Goal: Task Accomplishment & Management: Use online tool/utility

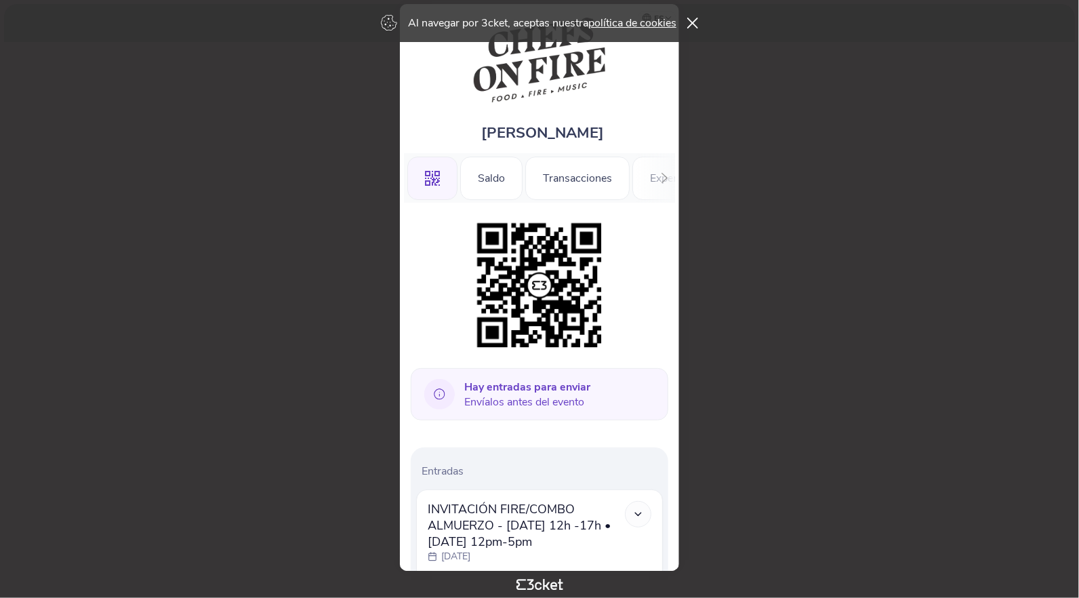
click at [642, 514] on icon at bounding box center [638, 514] width 12 height 12
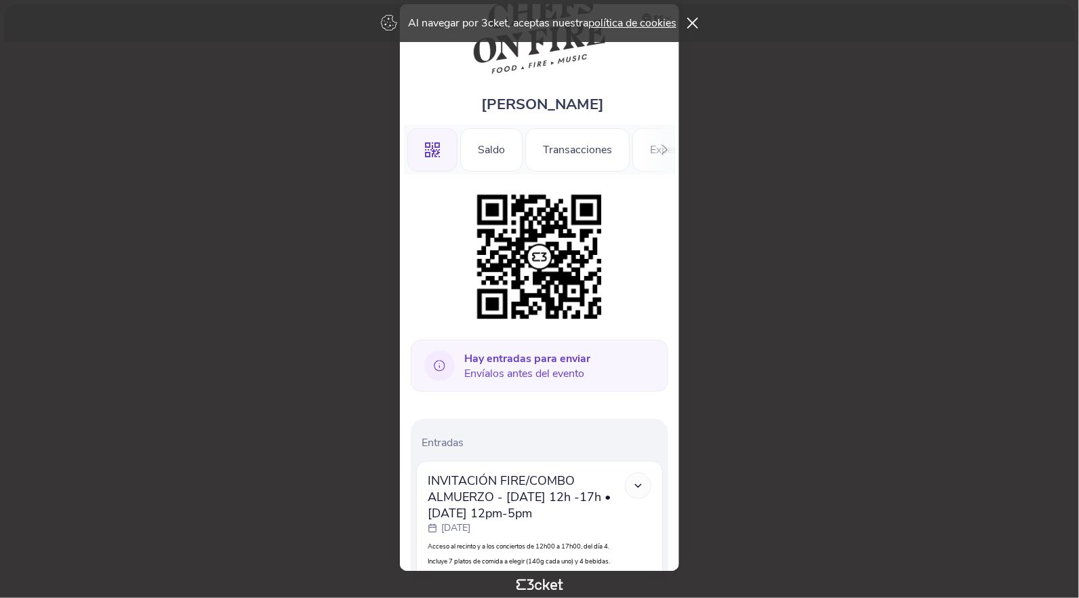
scroll to position [20, 0]
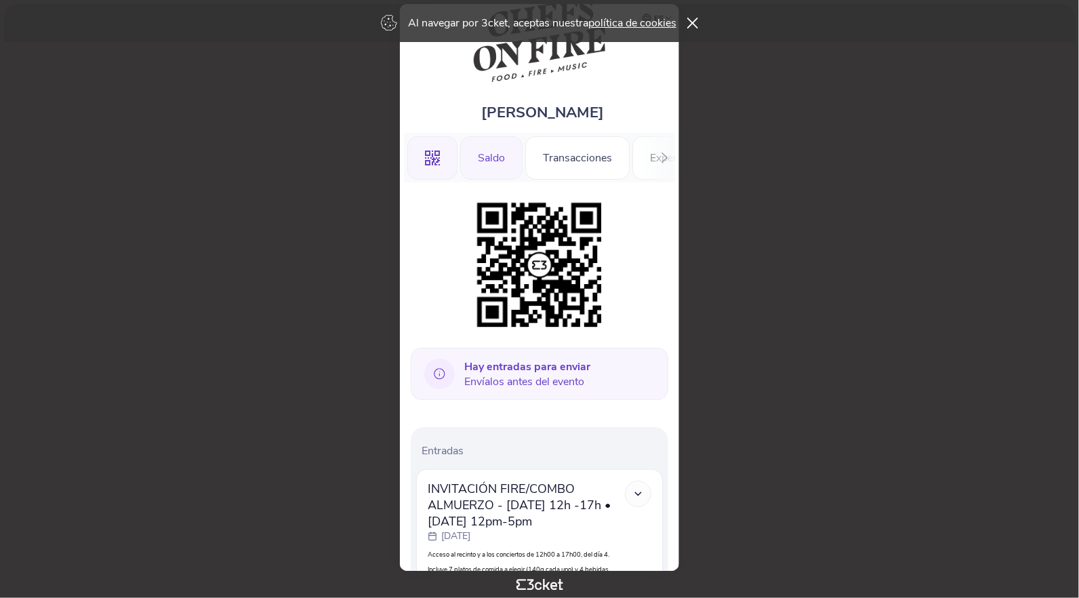
click at [492, 157] on div "Saldo" at bounding box center [491, 157] width 62 height 43
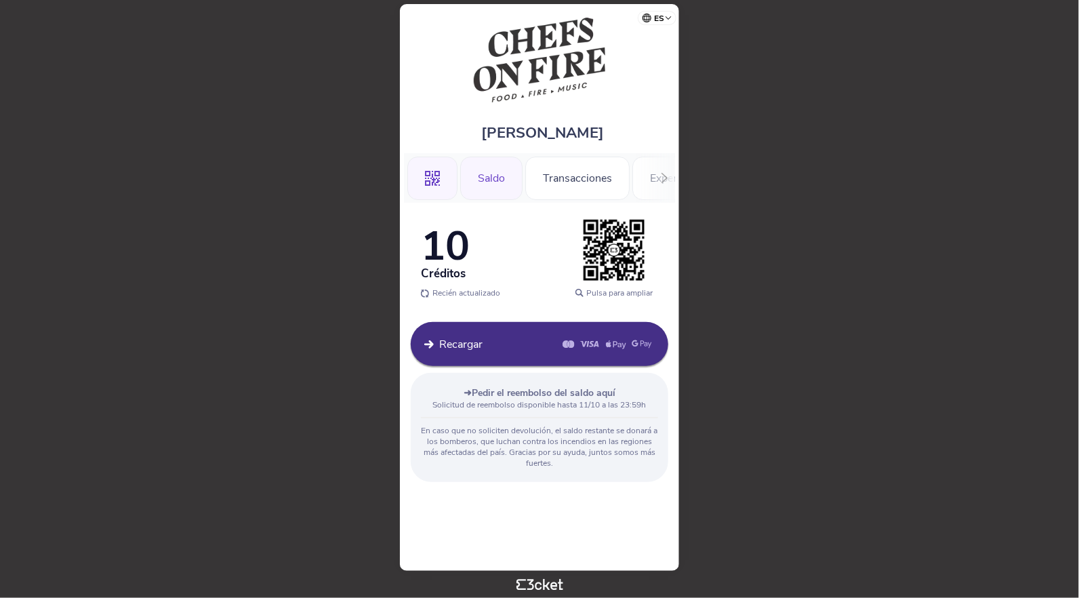
click at [425, 173] on icon at bounding box center [432, 178] width 15 height 15
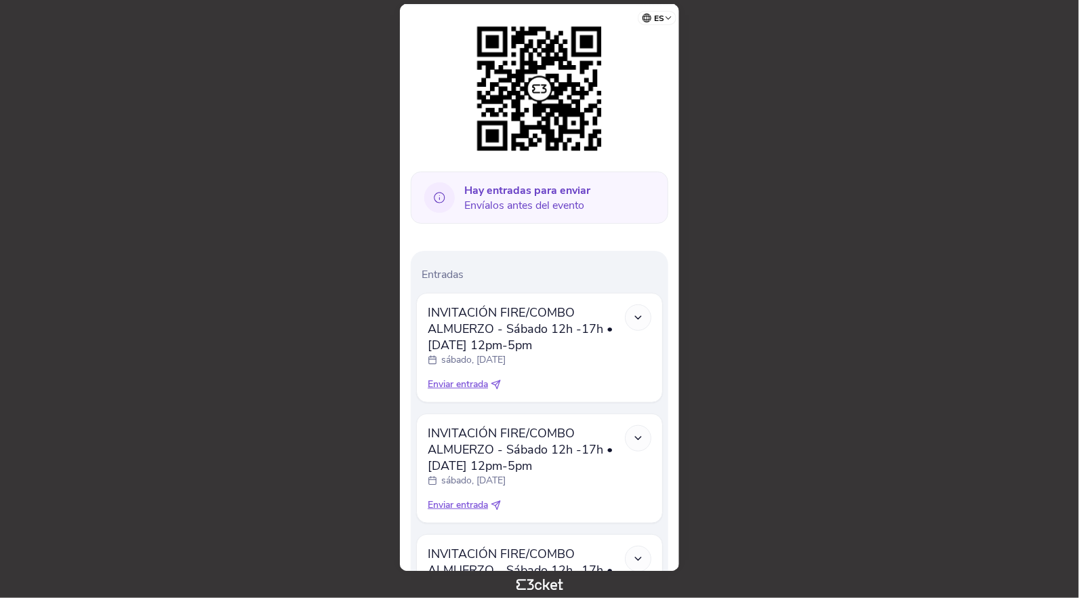
scroll to position [203, 0]
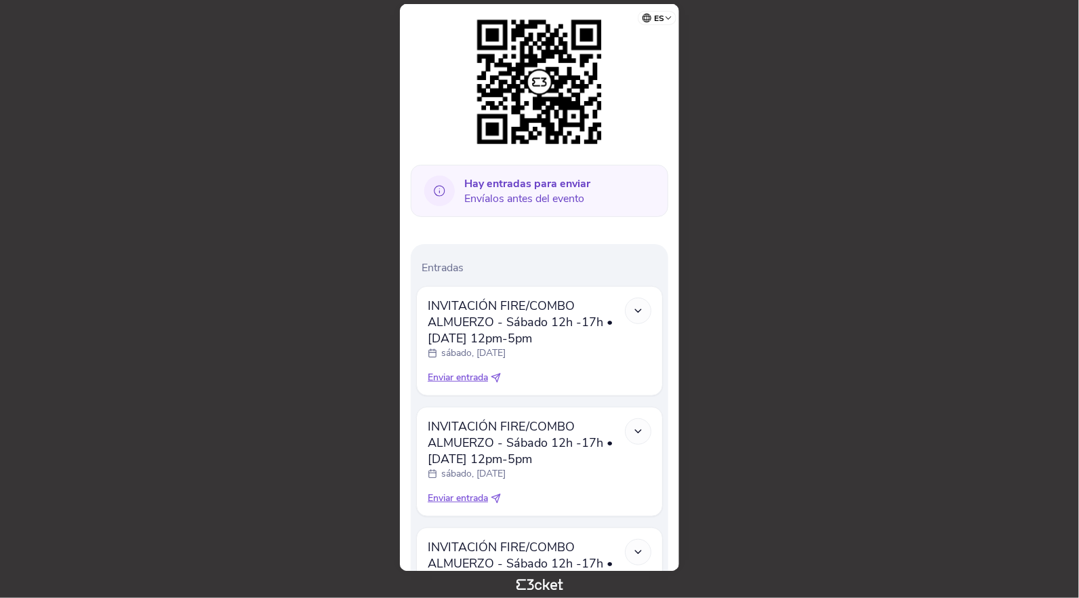
click at [640, 310] on icon at bounding box center [638, 311] width 12 height 12
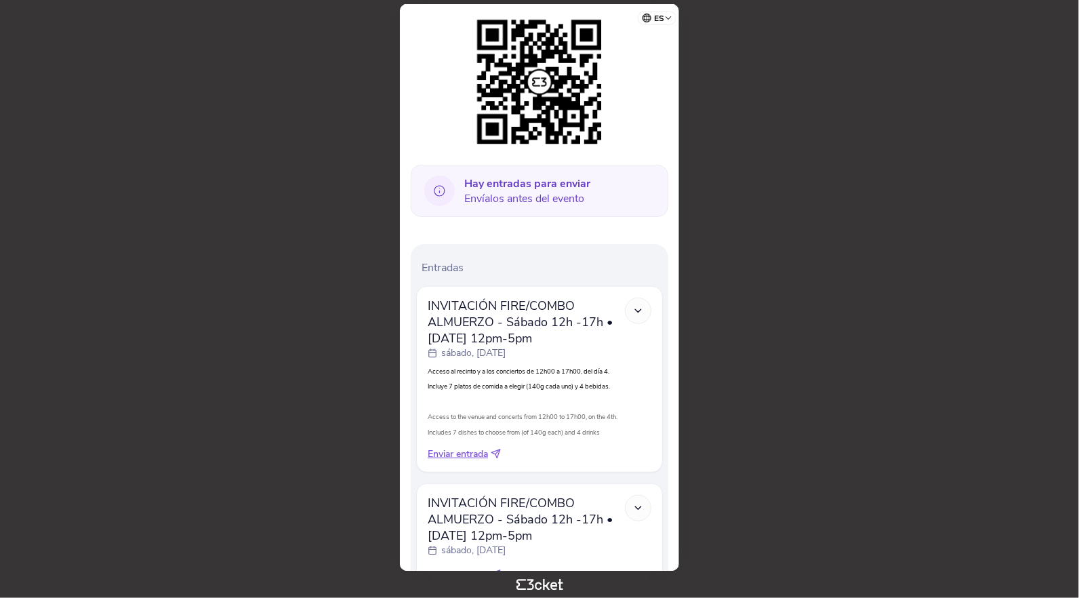
click at [472, 457] on span "Enviar entrada" at bounding box center [458, 454] width 60 height 14
select select "34"
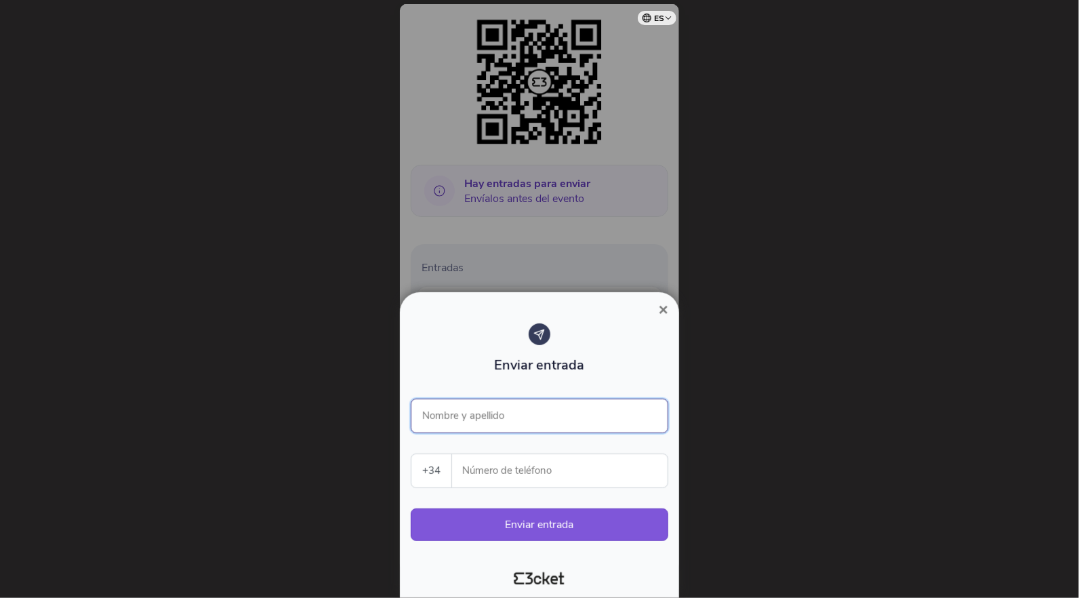
click at [499, 415] on input "Nombre y apellido" at bounding box center [539, 415] width 257 height 35
type input "[PERSON_NAME]"
type input "675522077"
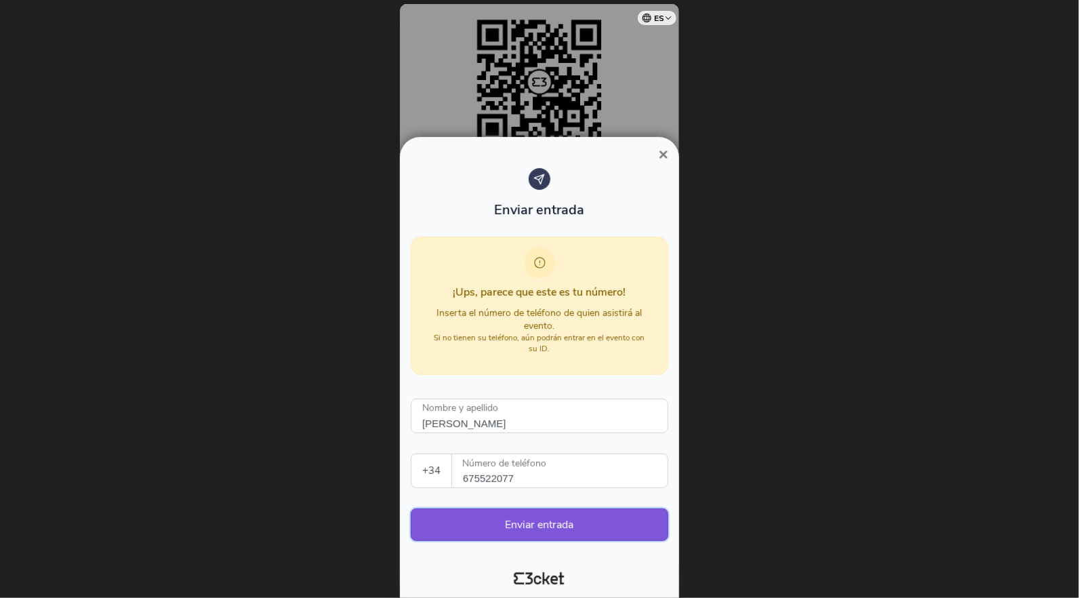
click at [546, 529] on button "Enviar entrada" at bounding box center [539, 524] width 257 height 33
click at [663, 157] on span "×" at bounding box center [663, 154] width 9 height 18
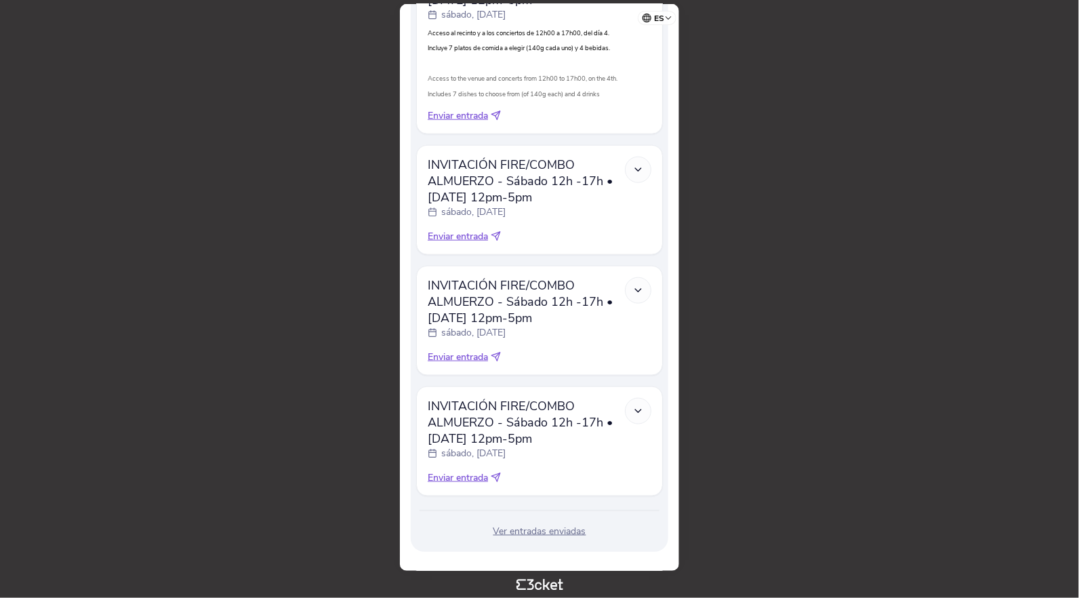
scroll to position [562, 0]
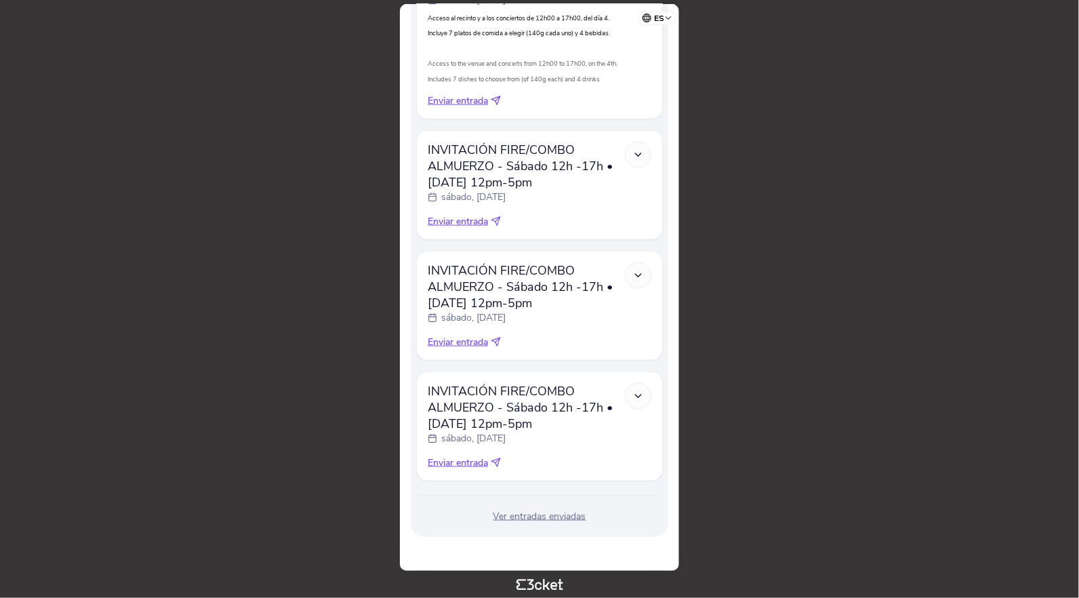
click at [571, 518] on div "Ver entradas enviadas" at bounding box center [539, 517] width 247 height 14
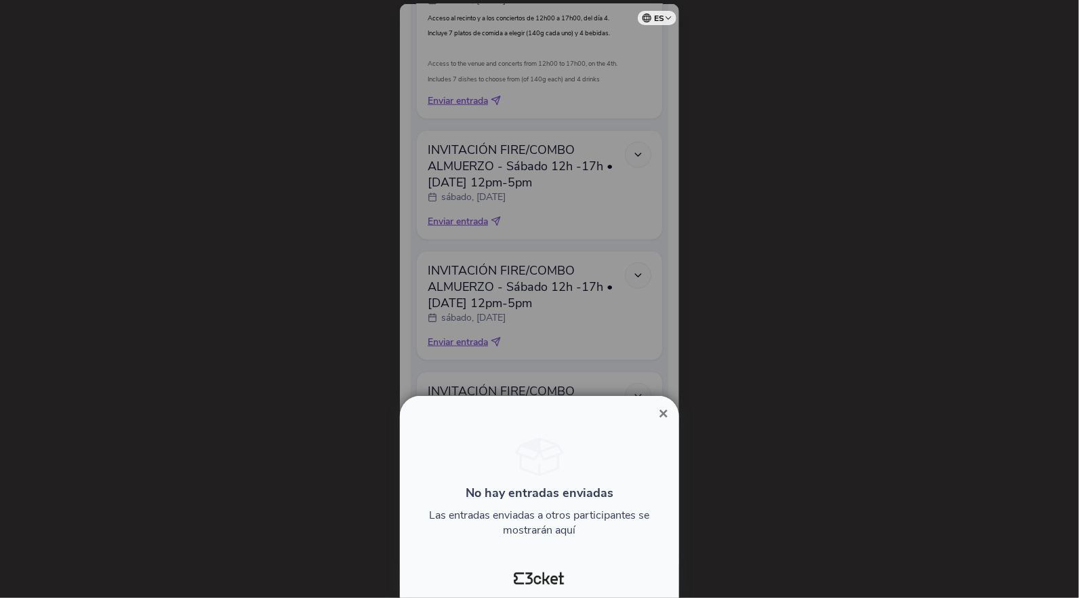
click at [664, 414] on span "×" at bounding box center [663, 413] width 9 height 18
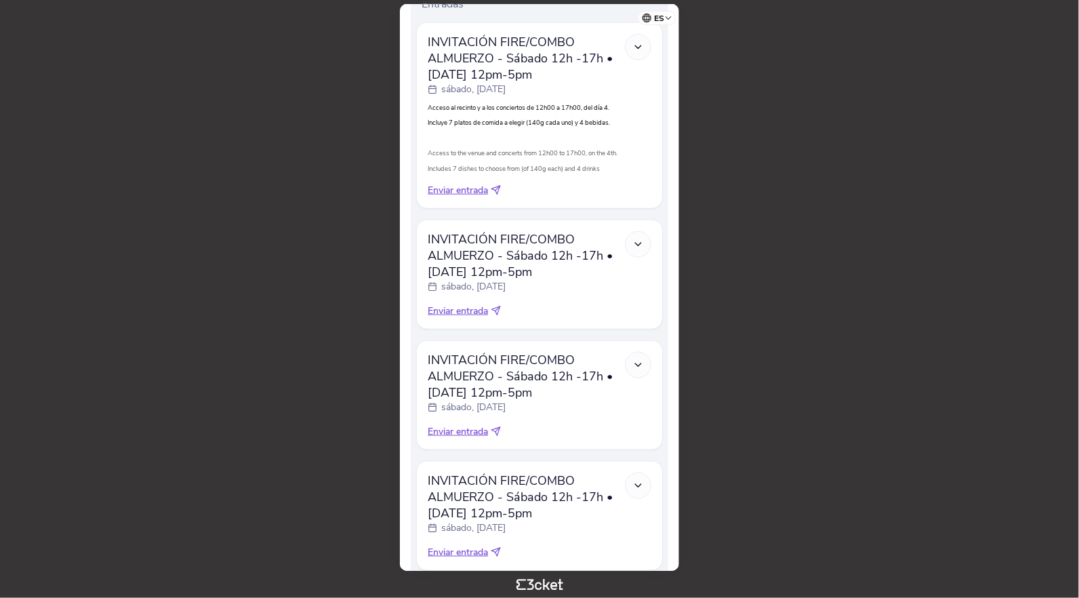
scroll to position [427, 0]
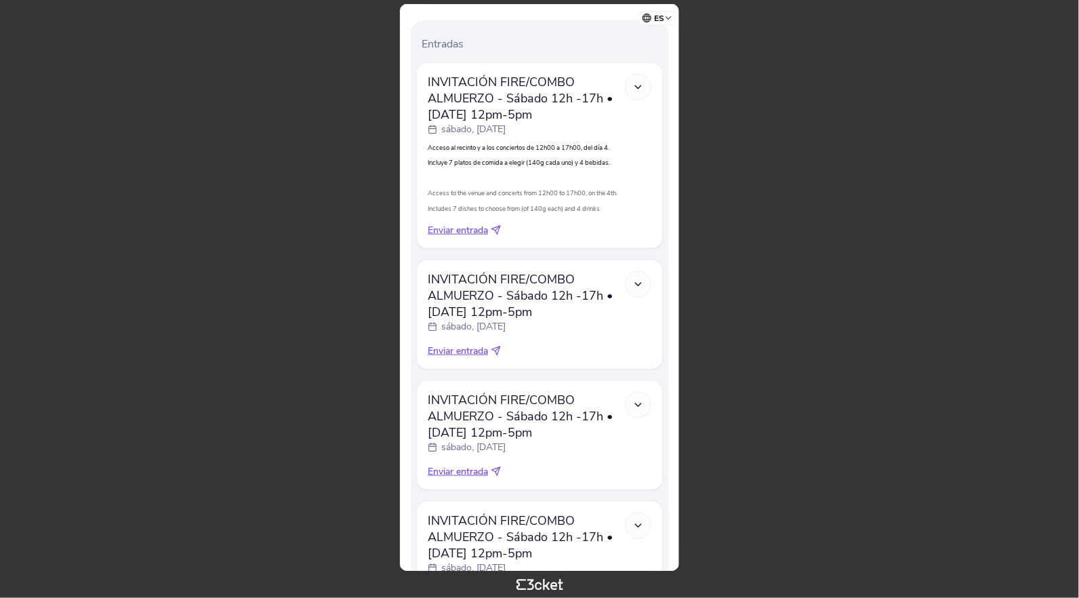
click at [474, 234] on span "Enviar entrada" at bounding box center [458, 231] width 60 height 14
select select "34"
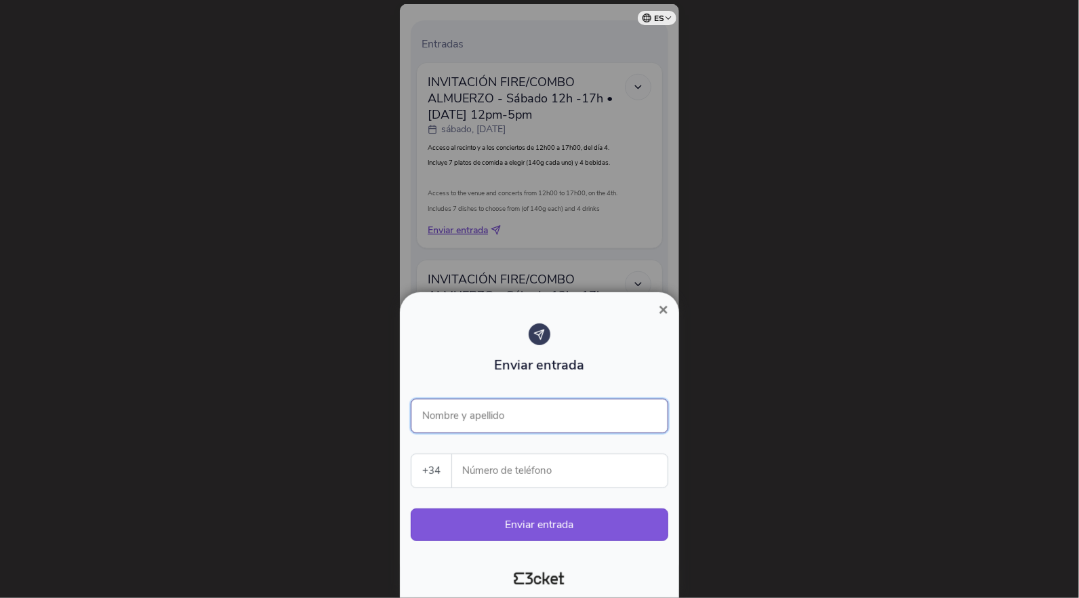
click at [495, 411] on input "Nombre y apellido" at bounding box center [539, 415] width 257 height 35
type input "Loly Redondas"
click at [493, 471] on input "Número de teléfono" at bounding box center [565, 470] width 205 height 33
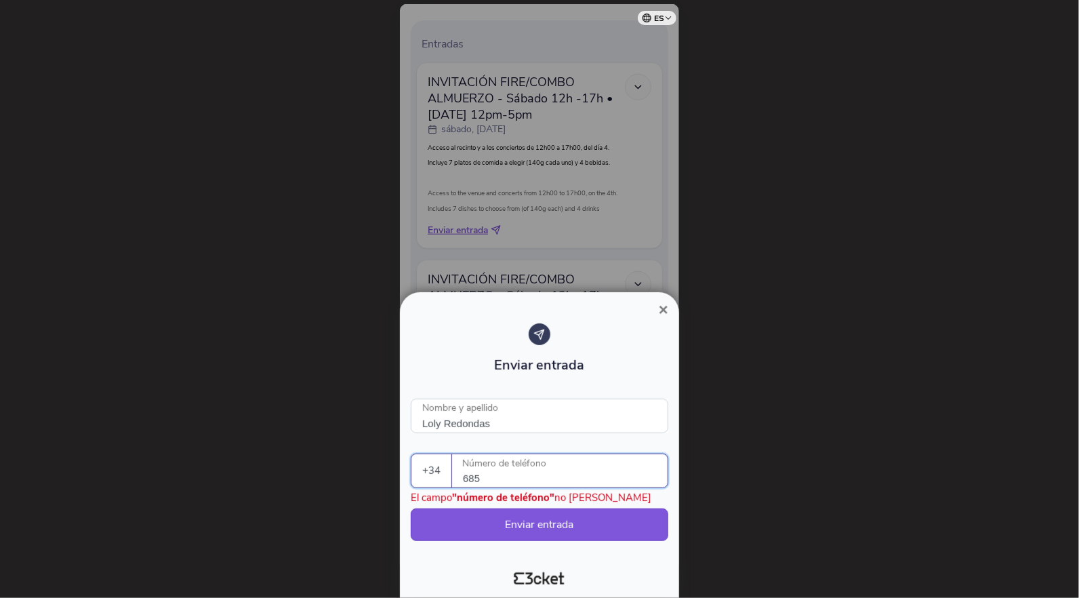
type input "685138143"
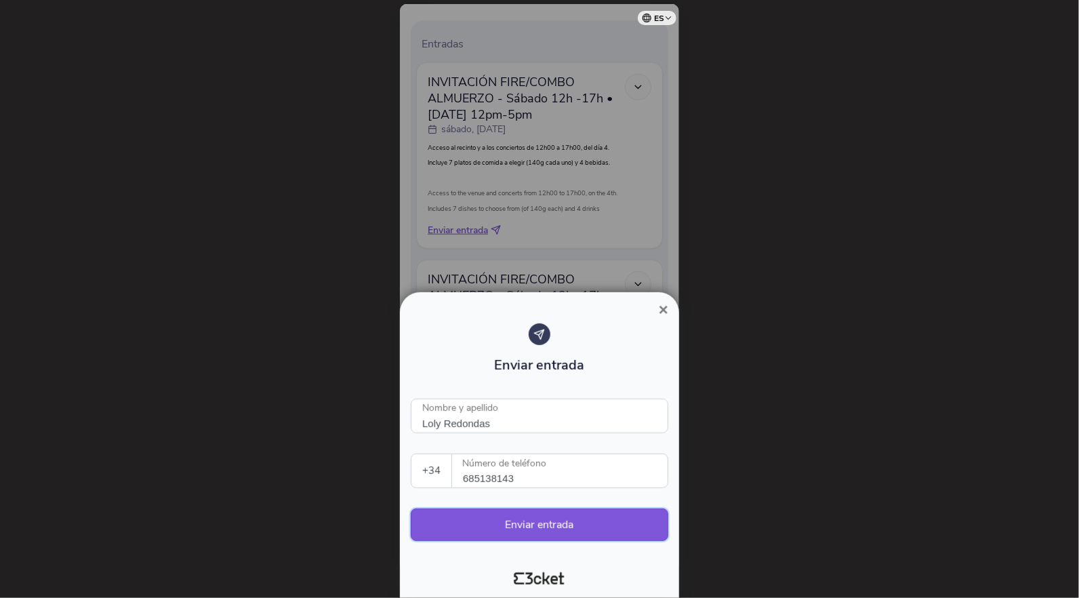
click at [537, 538] on button "Enviar entrada" at bounding box center [539, 524] width 257 height 33
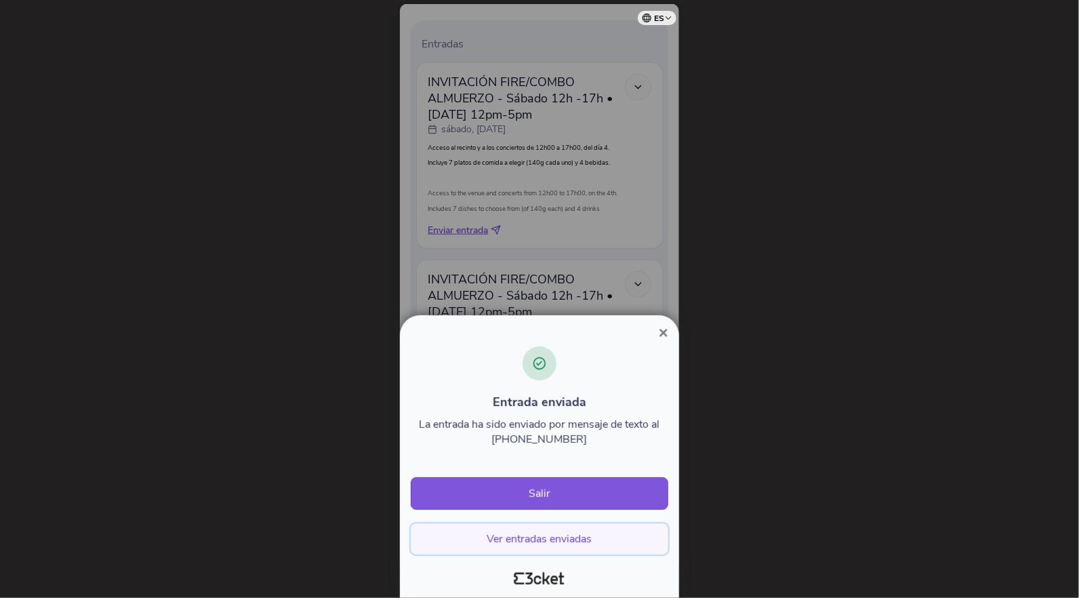
click at [536, 541] on button "Ver entradas enviadas" at bounding box center [539, 538] width 257 height 31
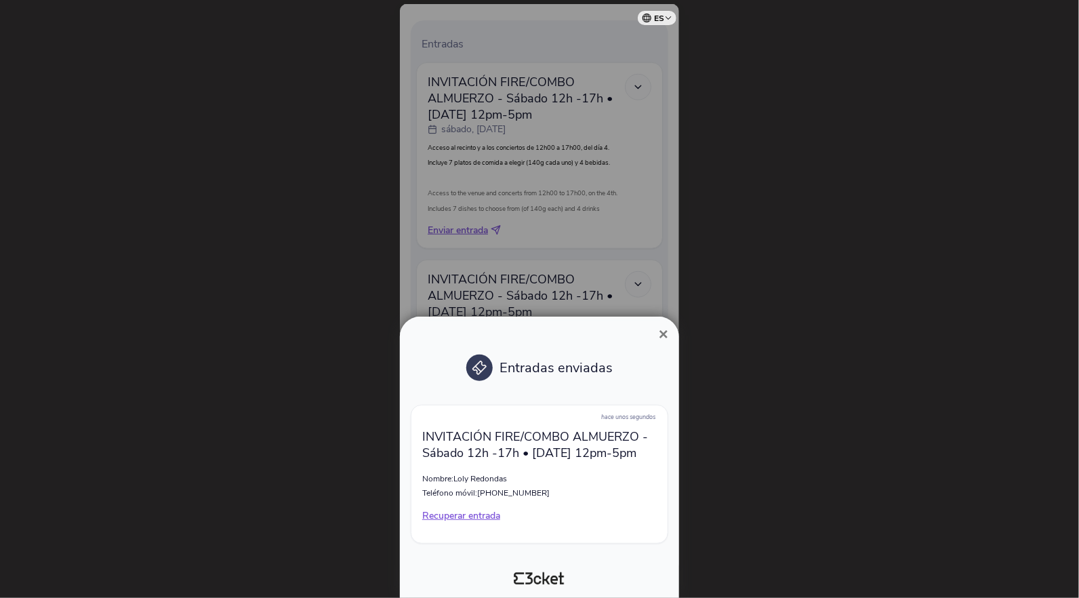
click at [666, 333] on span "×" at bounding box center [663, 334] width 9 height 18
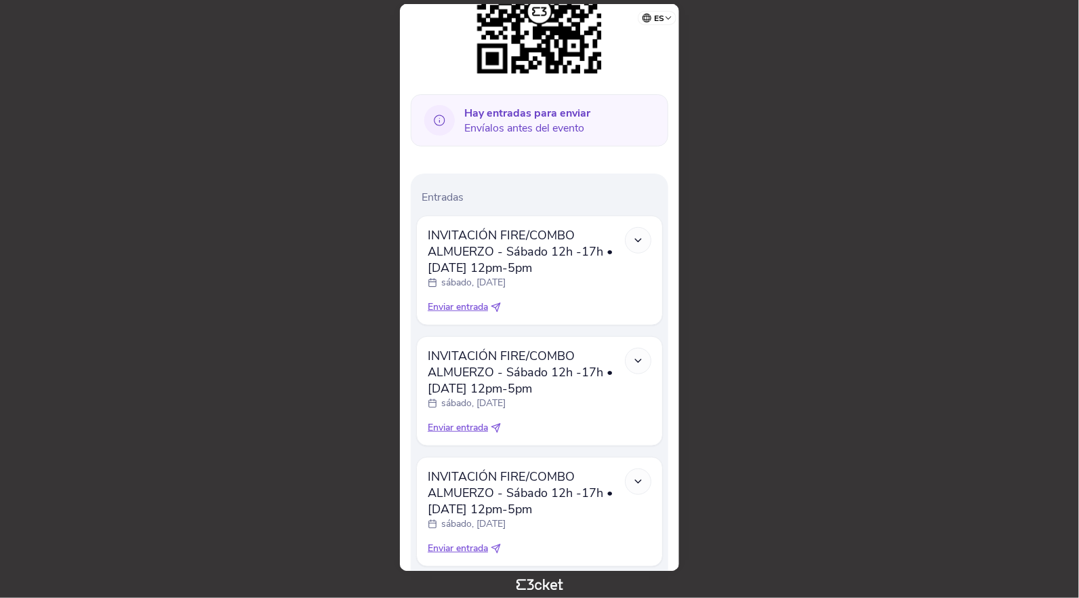
scroll to position [295, 0]
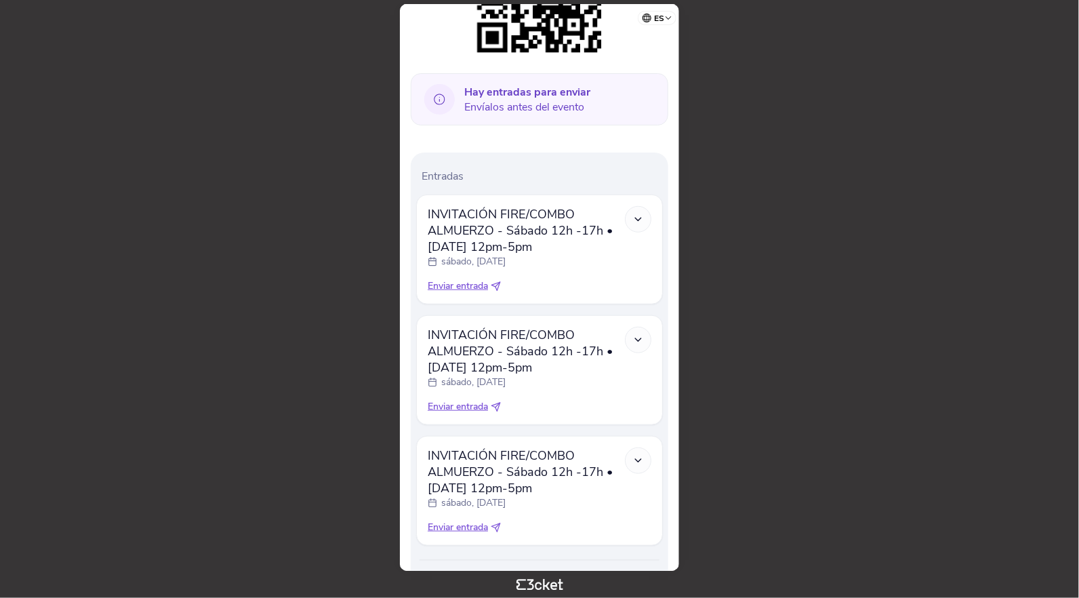
click at [476, 408] on span "Enviar entrada" at bounding box center [458, 407] width 60 height 14
select select "34"
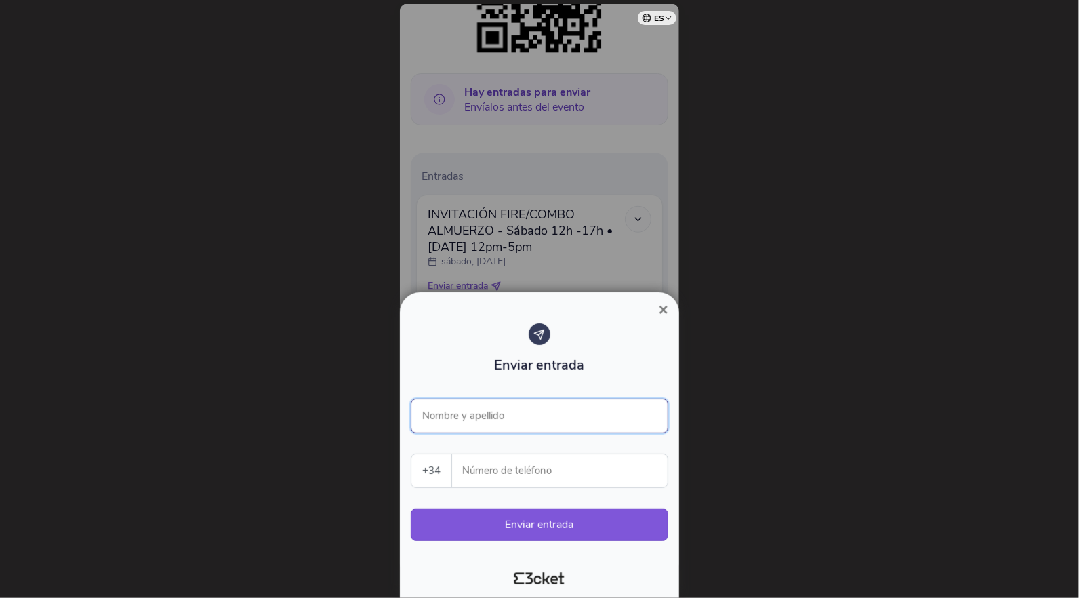
click at [472, 417] on input "Nombre y apellido" at bounding box center [539, 415] width 257 height 35
click at [433, 424] on input "Maria Teresa Rodriguez" at bounding box center [539, 415] width 257 height 35
click at [443, 420] on input "Maria Teresa Rodriguez" at bounding box center [539, 415] width 257 height 35
click at [509, 421] on input "María Teresa Rodriguez" at bounding box center [539, 415] width 257 height 35
click at [505, 422] on input "María Teresa Rodriguez" at bounding box center [539, 415] width 257 height 35
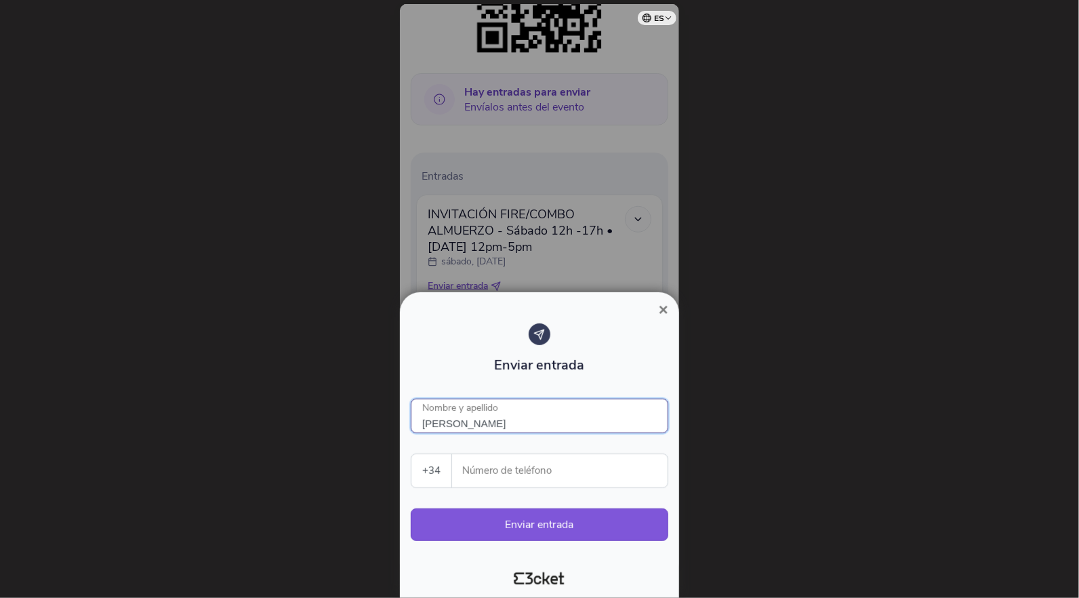
click at [510, 418] on input "María Teresa Rodriguez" at bounding box center [539, 415] width 257 height 35
type input "María Teresa Rodríguez"
click at [497, 471] on input "Número de teléfono" at bounding box center [565, 470] width 205 height 33
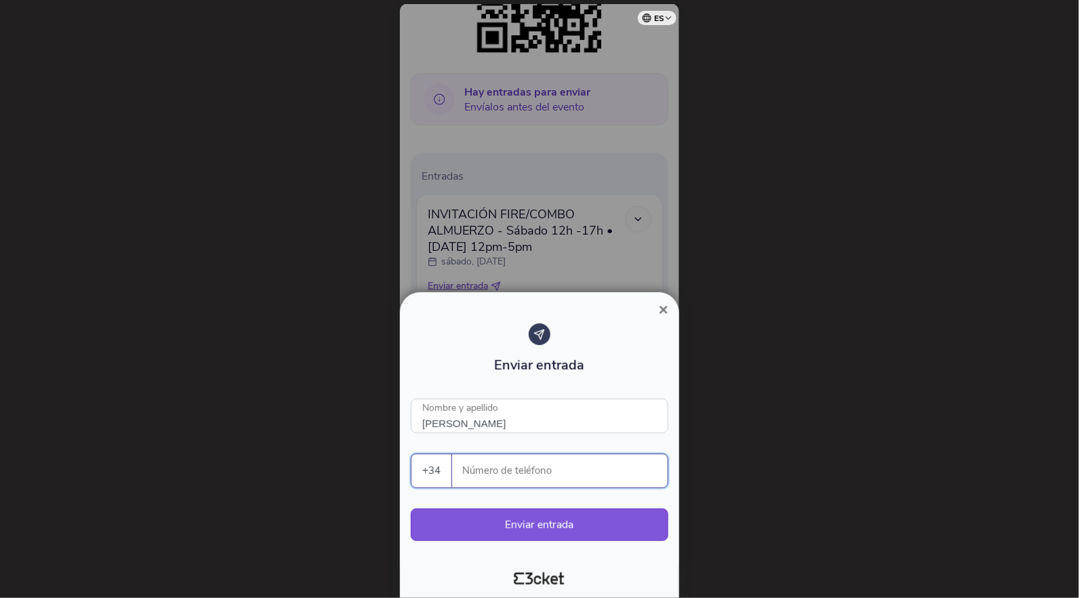
click at [493, 477] on input "Número de teléfono" at bounding box center [565, 470] width 205 height 33
type input "622234442"
click at [548, 529] on button "Enviar entrada" at bounding box center [539, 524] width 257 height 33
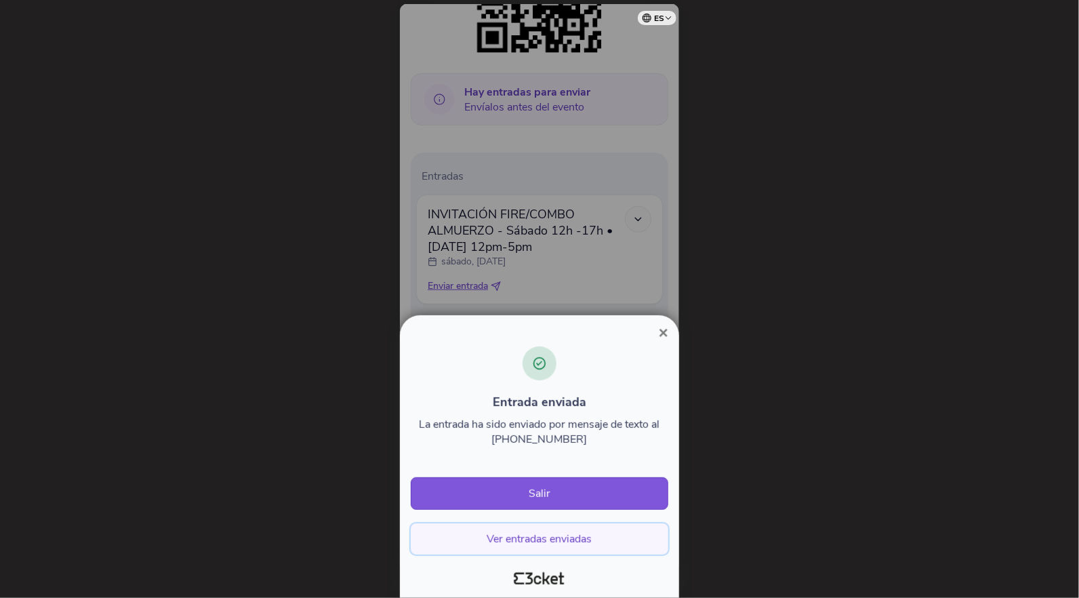
click at [548, 545] on button "Ver entradas enviadas" at bounding box center [539, 538] width 257 height 31
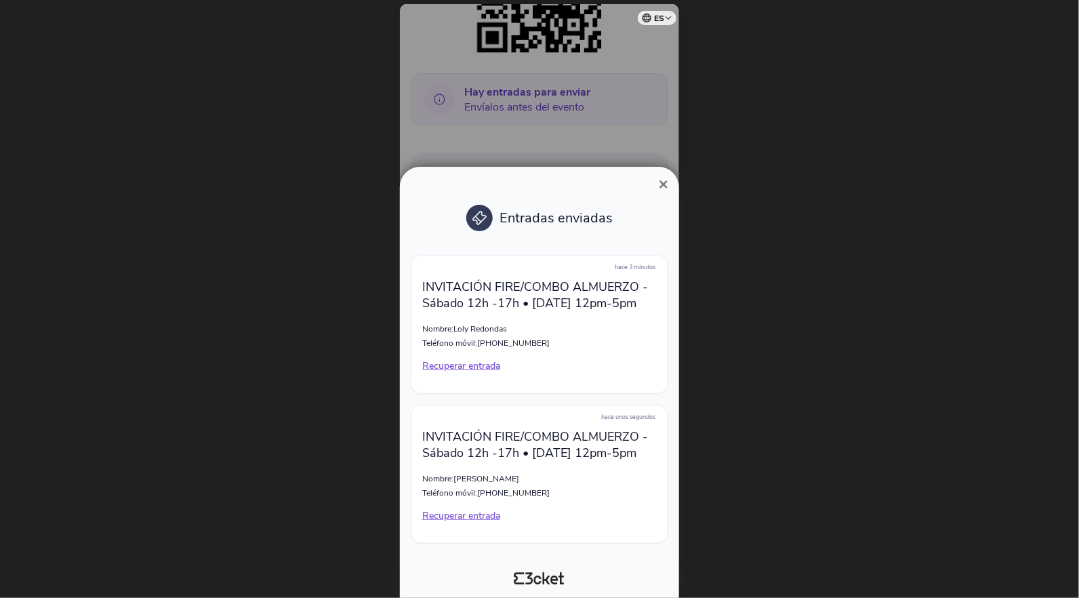
click at [664, 182] on span "×" at bounding box center [663, 184] width 9 height 18
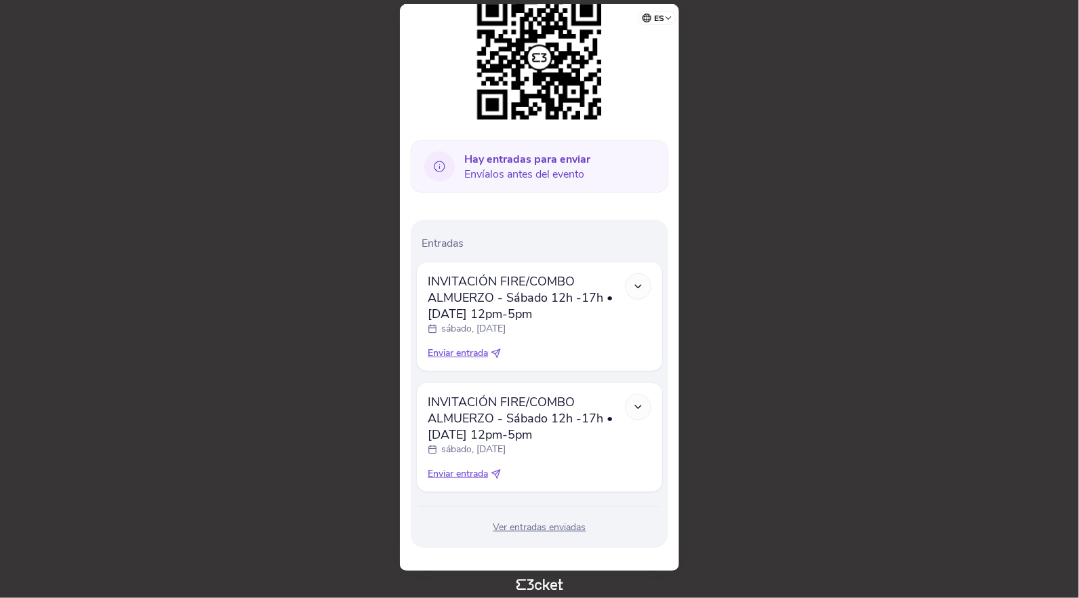
scroll to position [241, 0]
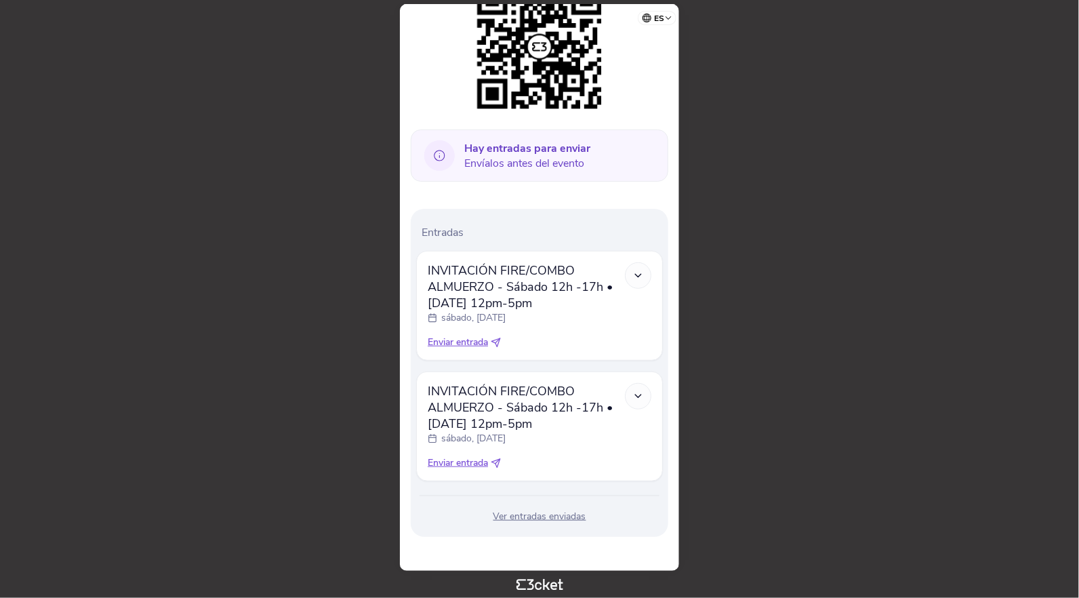
click at [465, 339] on span "Enviar entrada" at bounding box center [458, 342] width 60 height 14
select select "34"
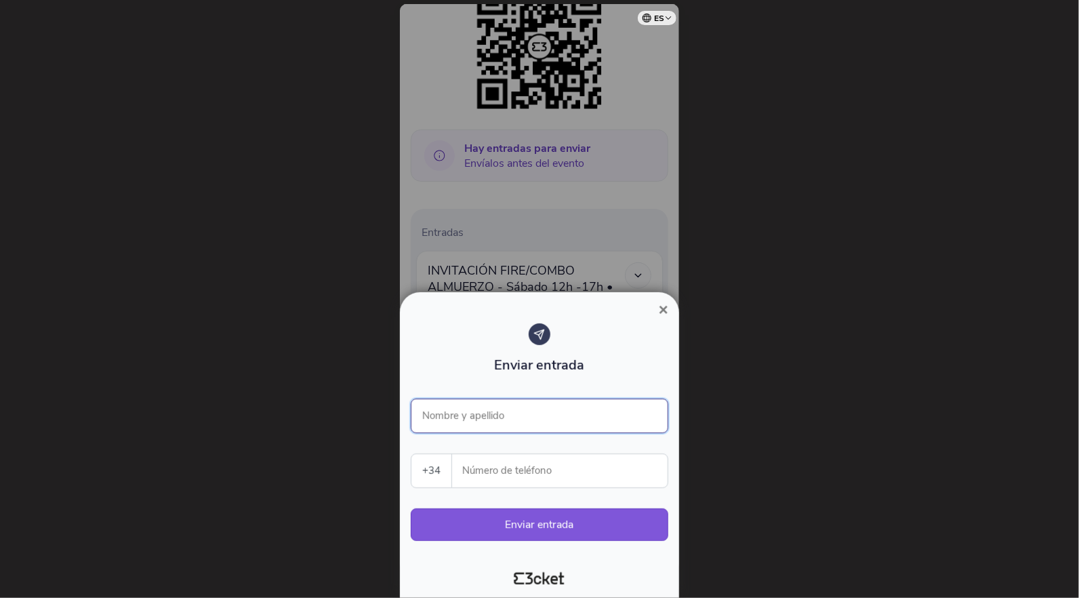
click at [485, 417] on input "Nombre y apellido" at bounding box center [539, 415] width 257 height 35
type input "Javier Artigas"
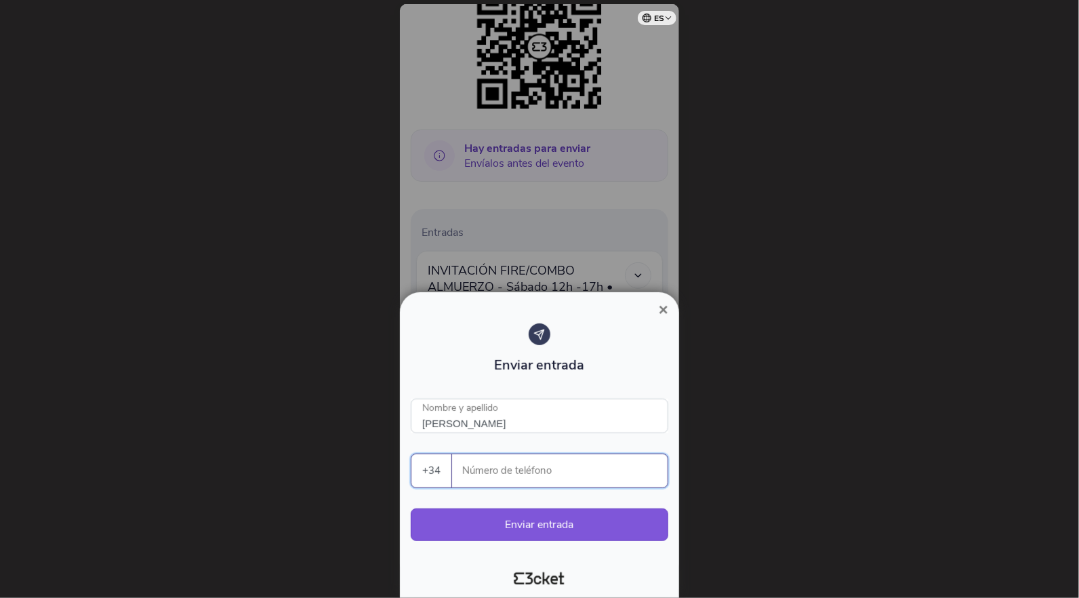
click at [492, 472] on input "Número de teléfono" at bounding box center [565, 470] width 205 height 33
type input "619333372"
click at [566, 529] on button "Enviar entrada" at bounding box center [539, 524] width 257 height 33
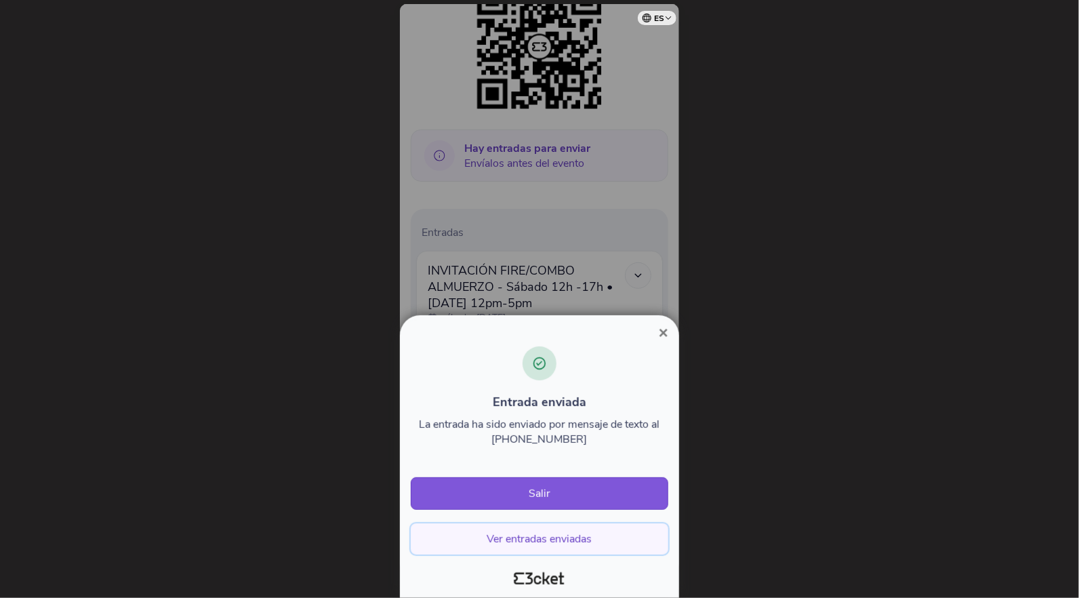
click at [529, 539] on button "Ver entradas enviadas" at bounding box center [539, 538] width 257 height 31
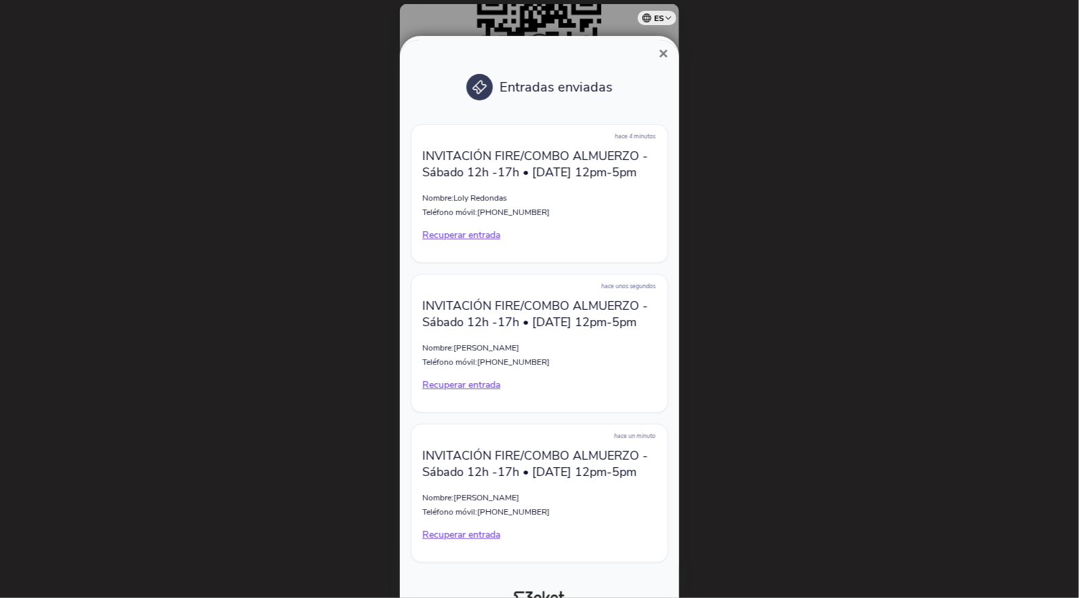
click at [664, 56] on span "×" at bounding box center [663, 53] width 9 height 18
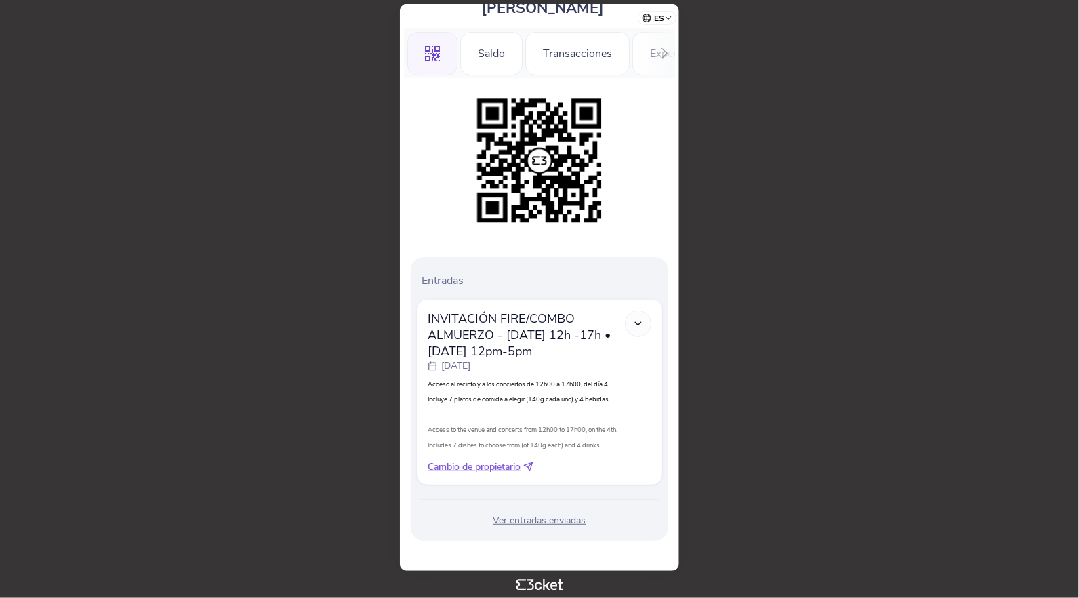
scroll to position [130, 0]
